Goal: Check status: Check status

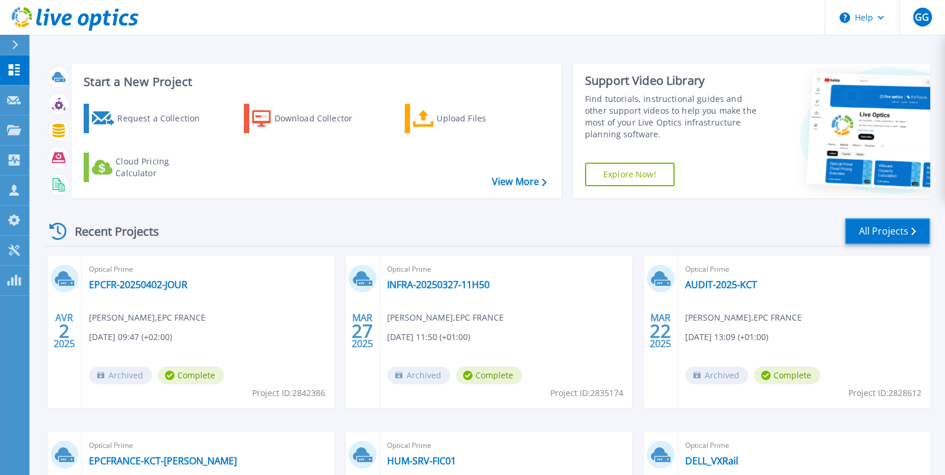
click at [870, 224] on link "All Projects" at bounding box center [886, 231] width 85 height 26
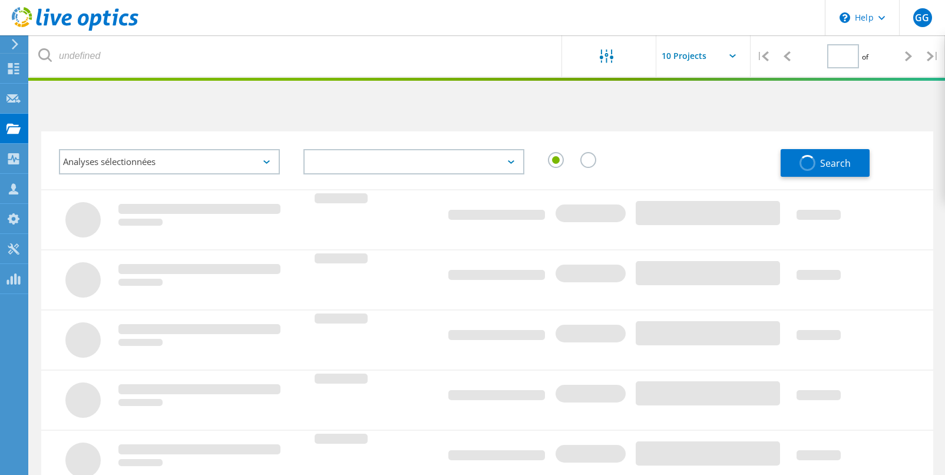
type input "1"
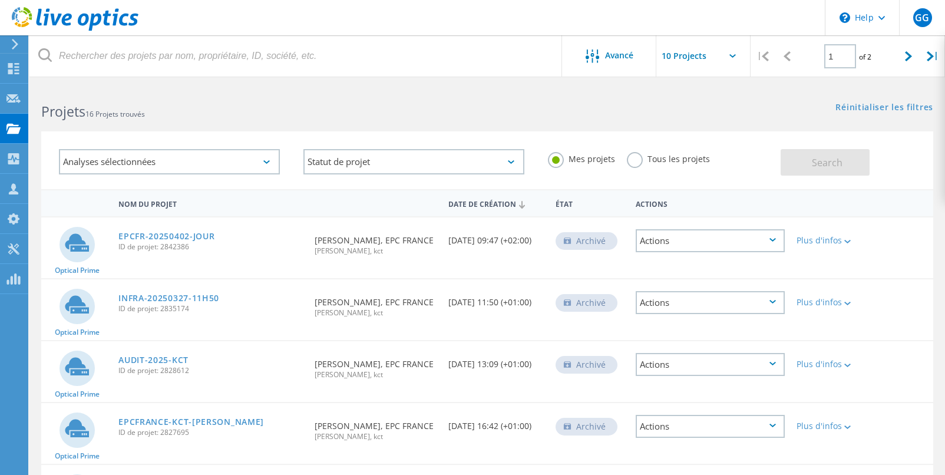
click at [269, 155] on div "Analyses sélectionnées" at bounding box center [169, 161] width 221 height 25
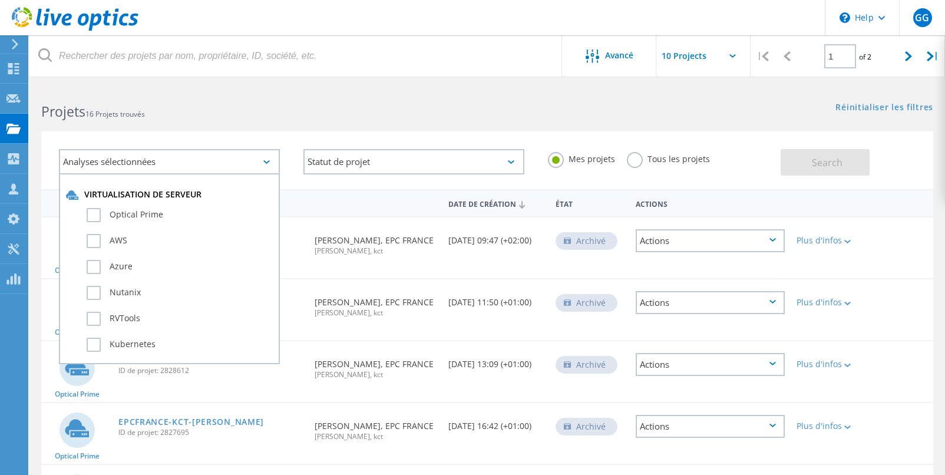
click at [269, 155] on div "Analyses sélectionnées" at bounding box center [169, 161] width 221 height 25
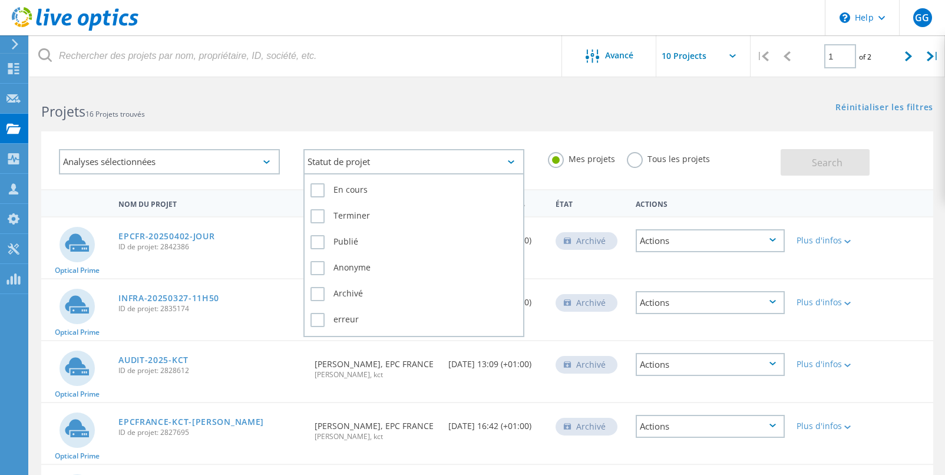
click at [346, 158] on div "Statut de projet" at bounding box center [413, 161] width 221 height 25
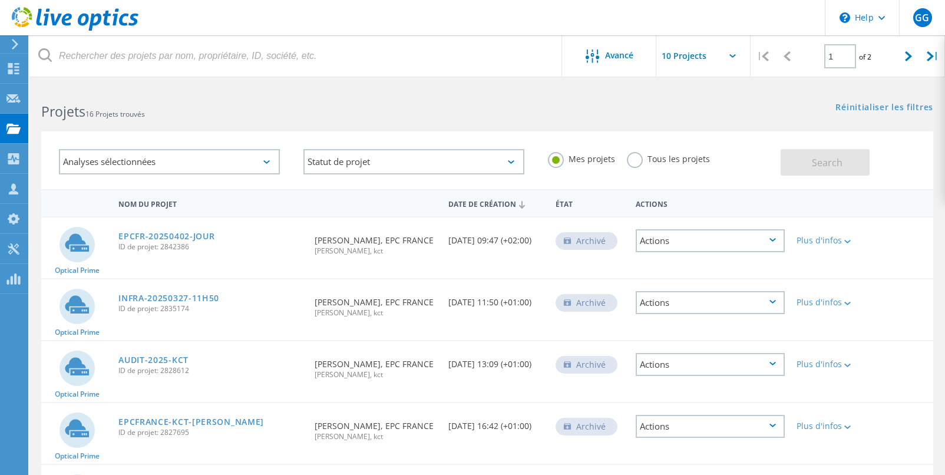
click at [636, 157] on label "Tous les projets" at bounding box center [668, 157] width 83 height 11
click at [0, 0] on input "Tous les projets" at bounding box center [0, 0] width 0 height 0
click at [819, 160] on span "Search" at bounding box center [826, 162] width 31 height 13
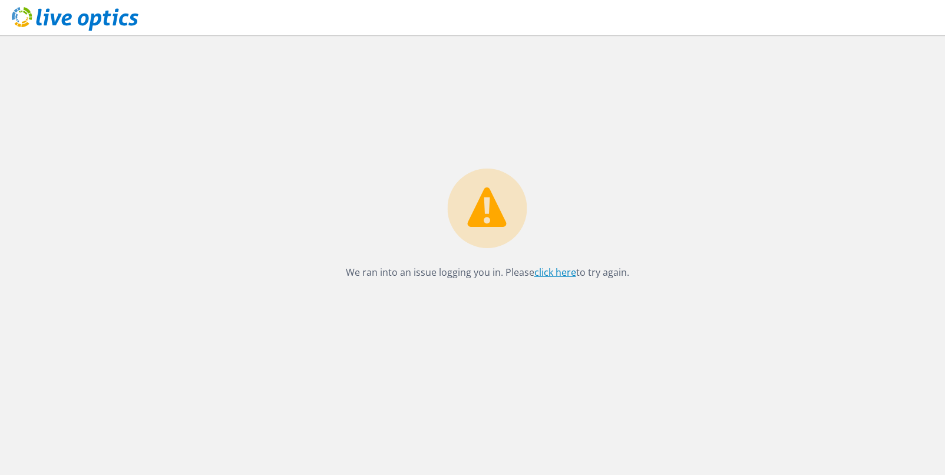
click at [548, 274] on link "click here" at bounding box center [555, 272] width 42 height 13
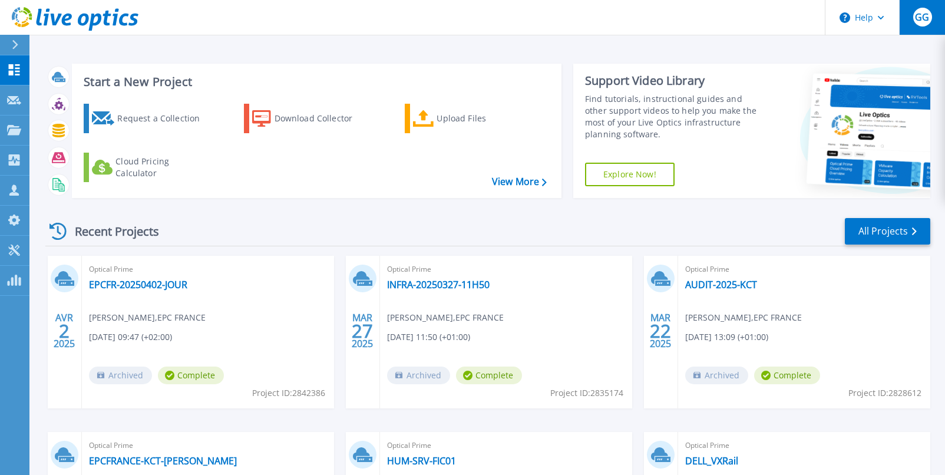
click at [916, 21] on span "GG" at bounding box center [921, 16] width 14 height 9
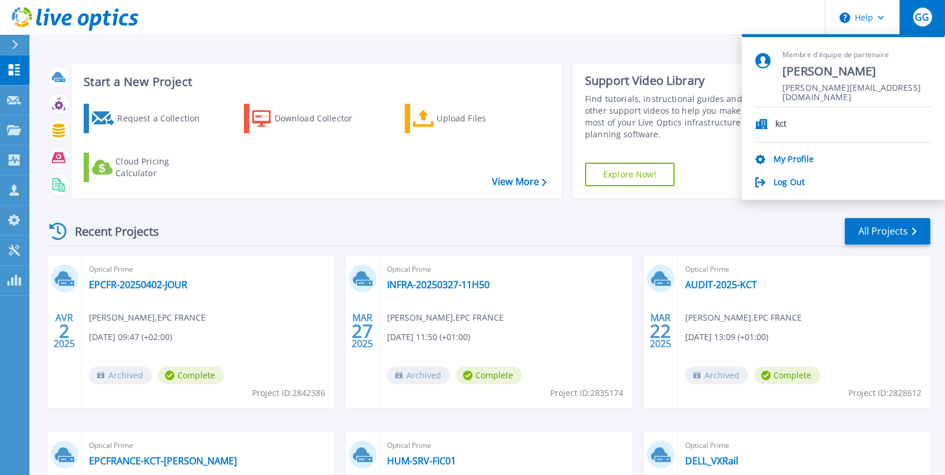
drag, startPoint x: 813, startPoint y: 87, endPoint x: 829, endPoint y: 68, distance: 24.7
click at [813, 87] on span "[PERSON_NAME][EMAIL_ADDRESS][DOMAIN_NAME]" at bounding box center [856, 88] width 149 height 11
click at [829, 64] on span "[PERSON_NAME]" at bounding box center [856, 72] width 149 height 16
click at [768, 55] on icon at bounding box center [762, 60] width 15 height 15
click at [872, 309] on div "Optical Prime AUDIT-2025-KCT [PERSON_NAME] , EPC [GEOGRAPHIC_DATA] [DATE] 13:09…" at bounding box center [804, 332] width 252 height 153
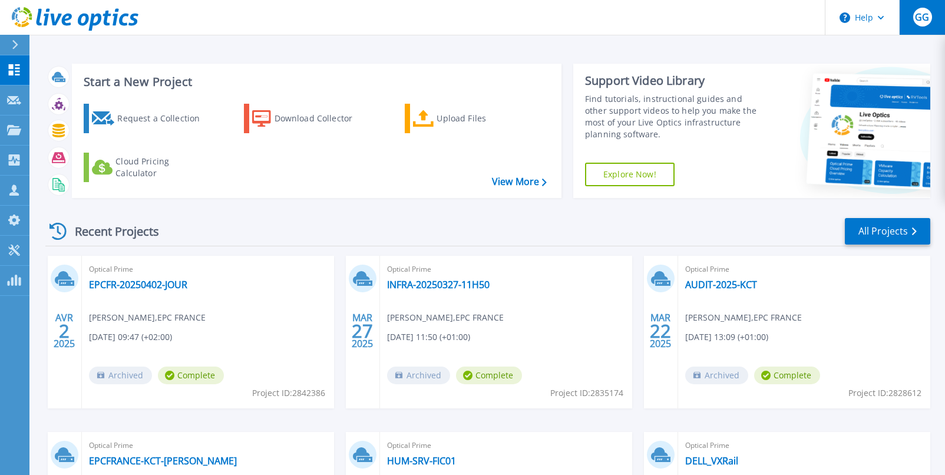
click at [937, 9] on button "GG" at bounding box center [922, 17] width 46 height 35
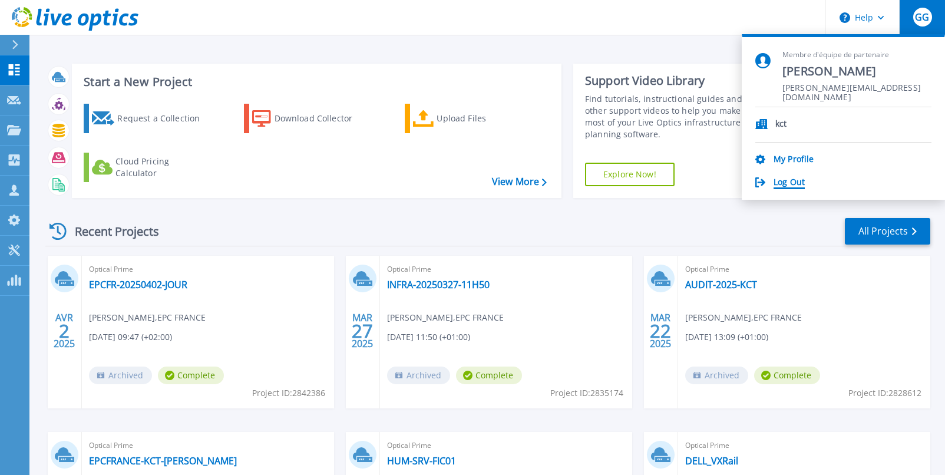
click at [794, 180] on link "Log Out" at bounding box center [788, 182] width 31 height 11
